Goal: Navigation & Orientation: Understand site structure

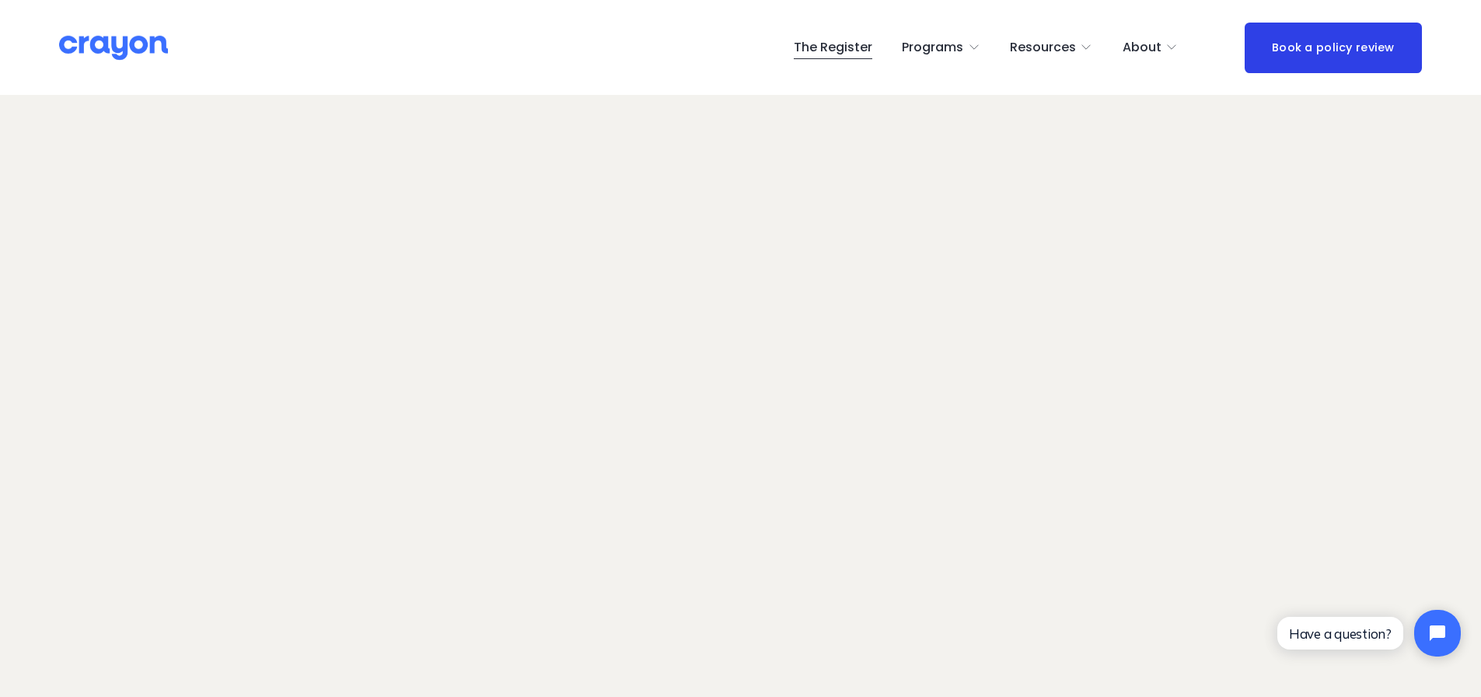
click at [92, 27] on div "The Register Programs Pulse: Annual Financial Health Check" at bounding box center [740, 48] width 1363 height 51
click at [88, 50] on img at bounding box center [113, 47] width 109 height 27
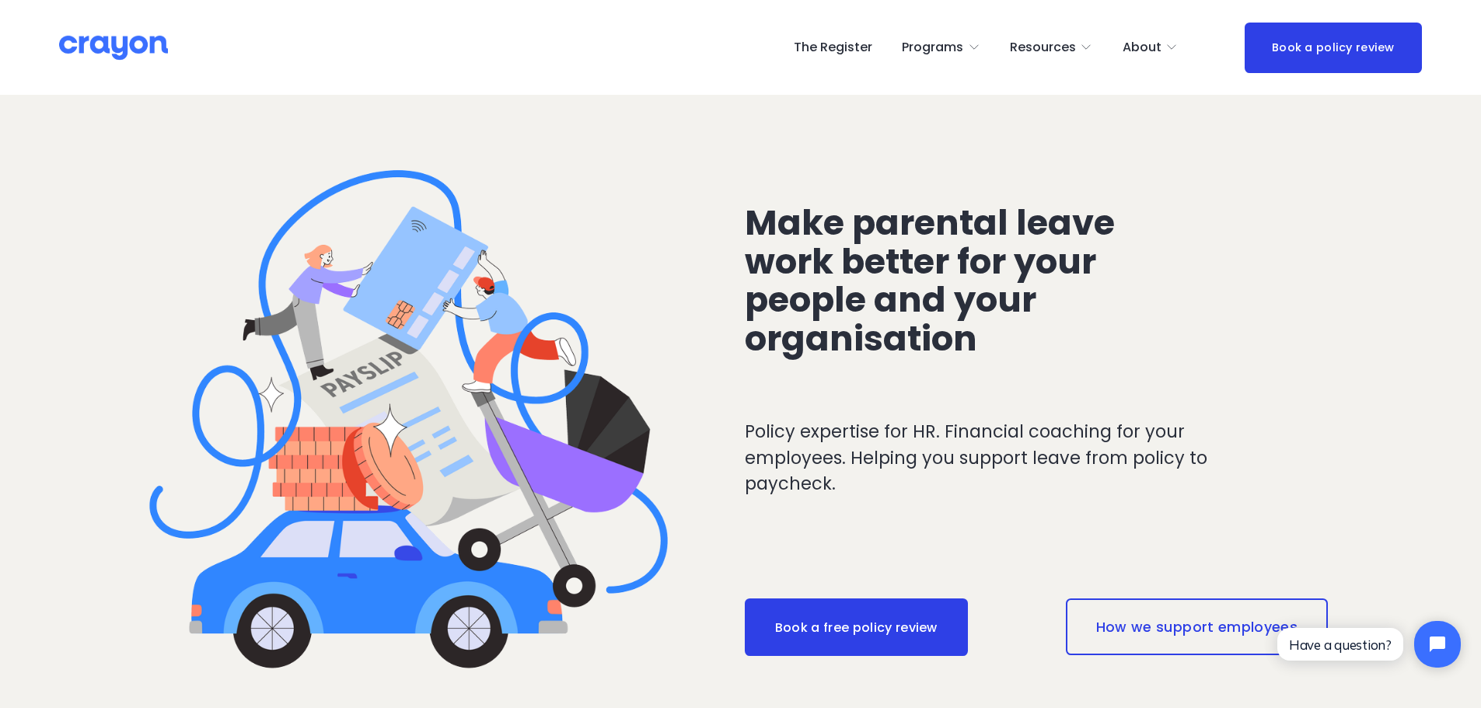
click at [844, 37] on link "The Register" at bounding box center [833, 47] width 79 height 25
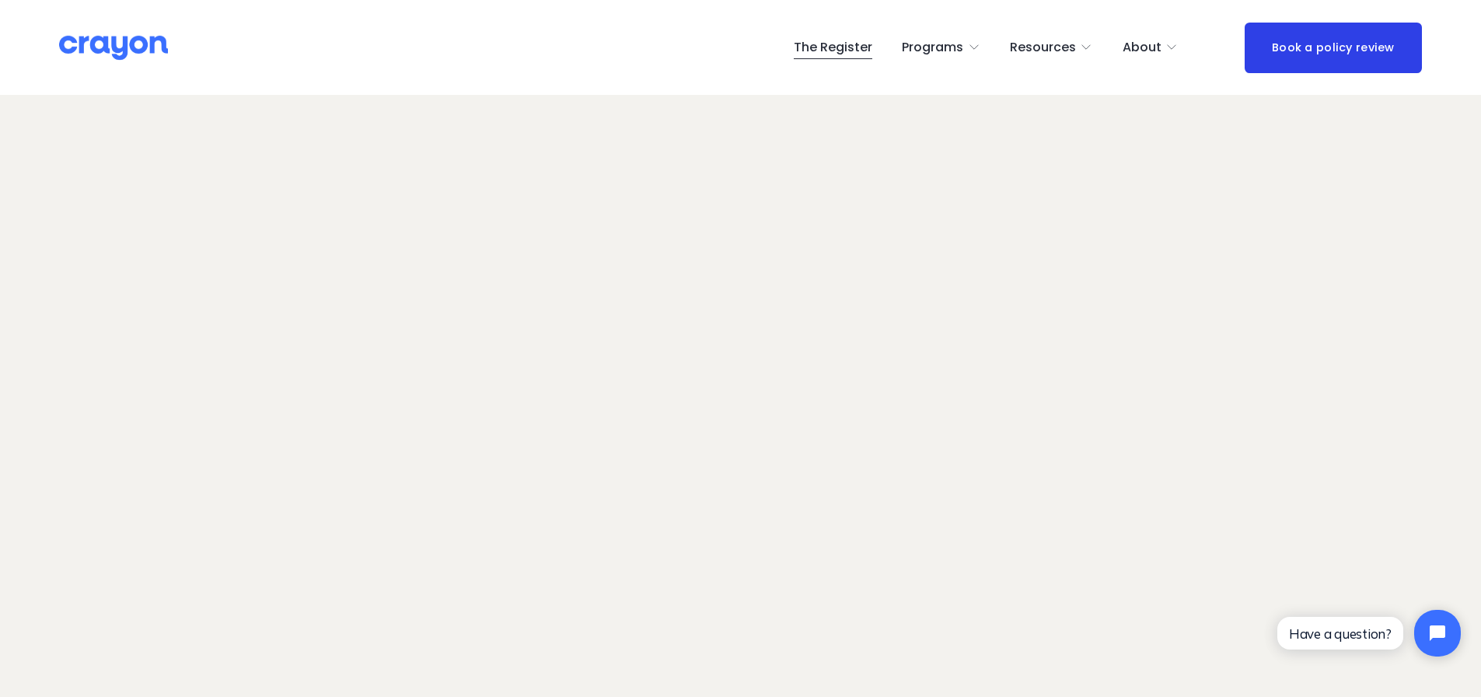
click at [0, 0] on div "Pulse: Annual Financial Health Check Nest: Baby Prep Restart: Redundancy Launch…" at bounding box center [0, 0] width 0 height 0
click at [0, 0] on span "About Us" at bounding box center [0, 0] width 0 height 0
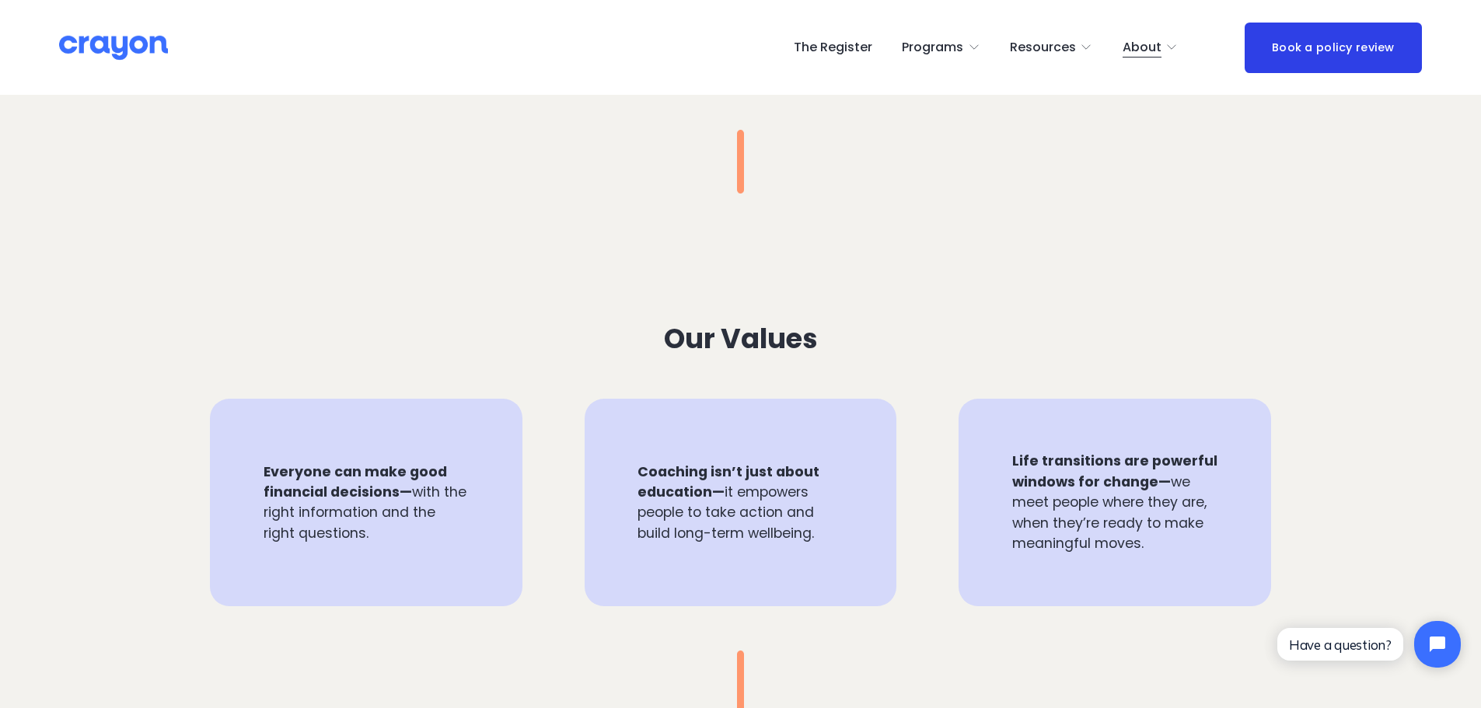
scroll to position [1089, 0]
